Goal: Task Accomplishment & Management: Complete application form

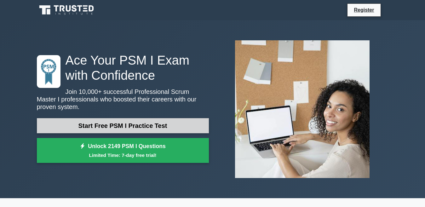
click at [127, 122] on link "Start Free PSM I Practice Test" at bounding box center [123, 125] width 172 height 15
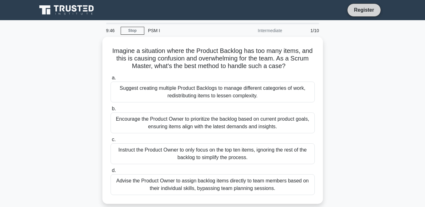
click at [358, 9] on link "Register" at bounding box center [364, 10] width 28 height 8
